Goal: Ask a question: Ask a question

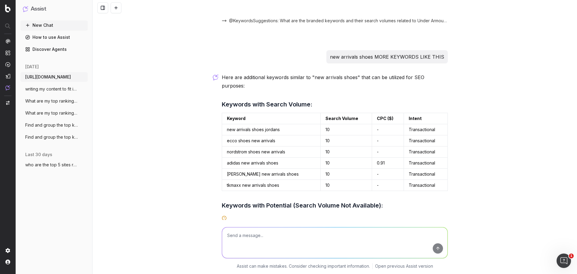
drag, startPoint x: 237, startPoint y: 234, endPoint x: 227, endPoint y: 239, distance: 10.8
click at [237, 234] on textarea at bounding box center [334, 242] width 225 height 31
paste textarea "[URL][DOMAIN_NAME]"
click at [322, 245] on textarea "[URL][DOMAIN_NAME] help me do a key word serarch vo,lum for this" at bounding box center [334, 242] width 225 height 31
drag, startPoint x: 320, startPoint y: 246, endPoint x: 271, endPoint y: 247, distance: 49.0
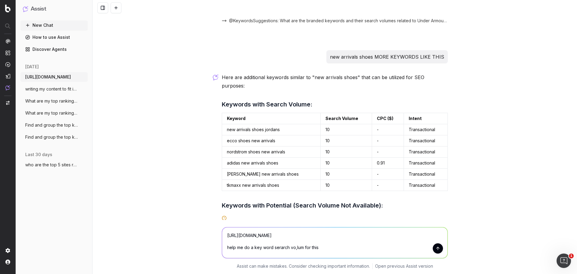
click at [271, 247] on textarea "[URL][DOMAIN_NAME] help me do a key word serarch vo,lum for this" at bounding box center [334, 242] width 225 height 31
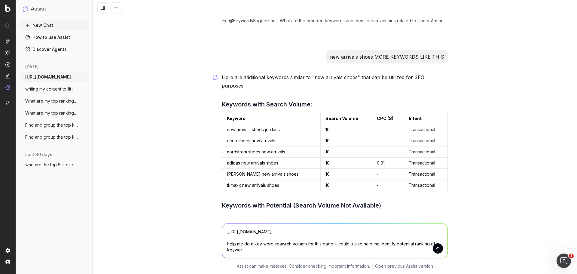
scroll to position [19372, 0]
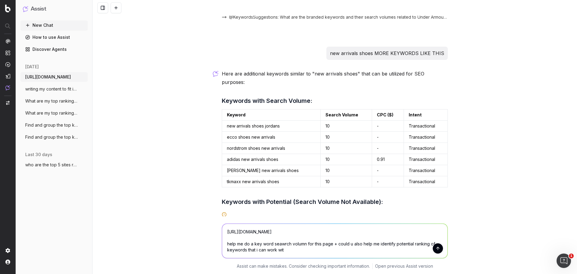
type textarea "[URL][DOMAIN_NAME] help me do a key word seawrch volumn for this page + could u…"
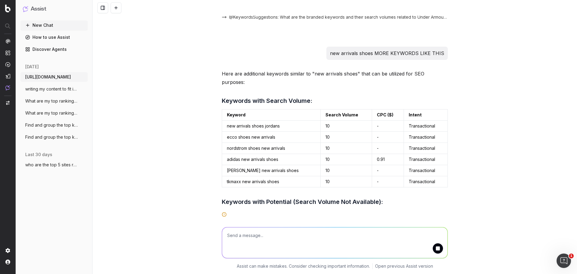
scroll to position [19422, 0]
